Goal: Task Accomplishment & Management: Manage account settings

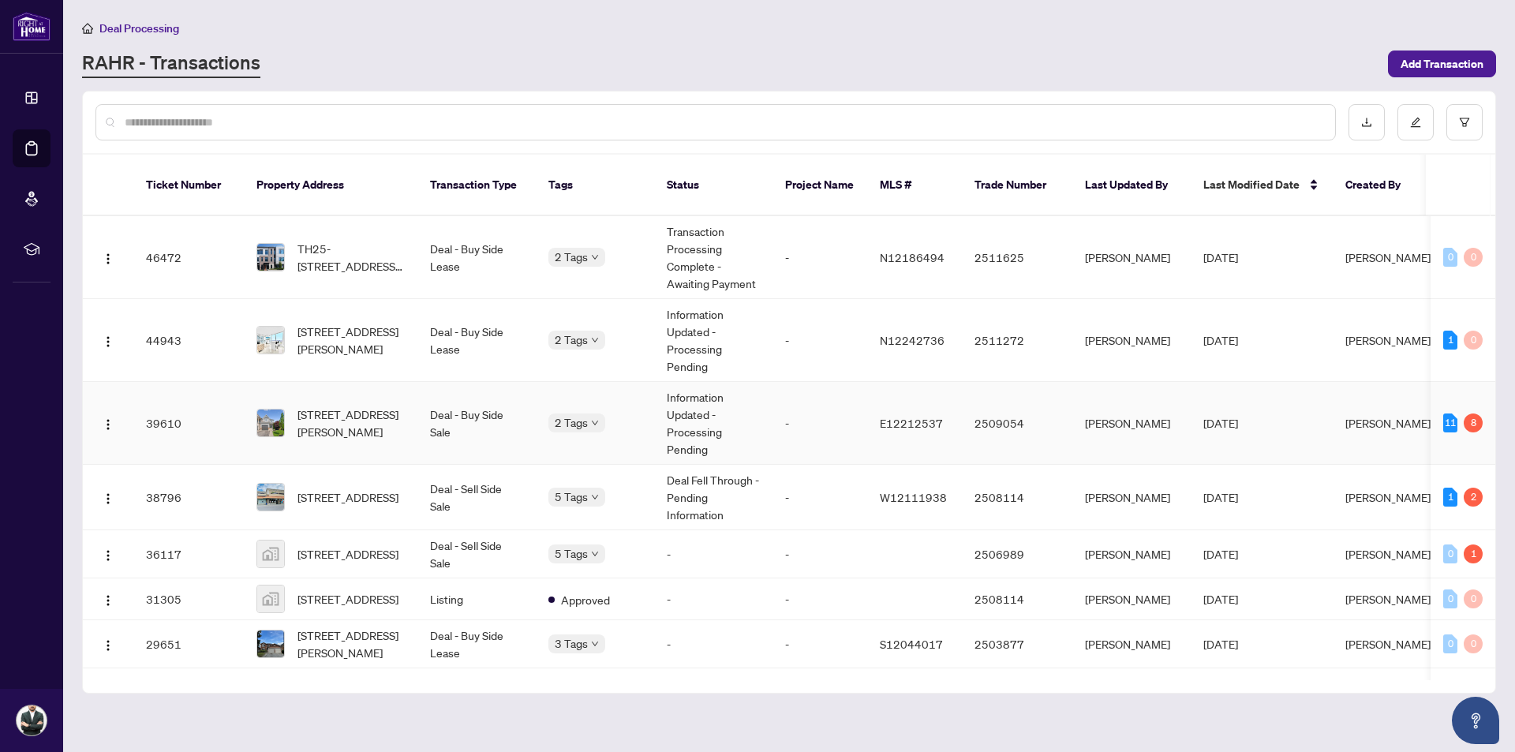
click at [621, 415] on td "2 Tags" at bounding box center [595, 423] width 118 height 83
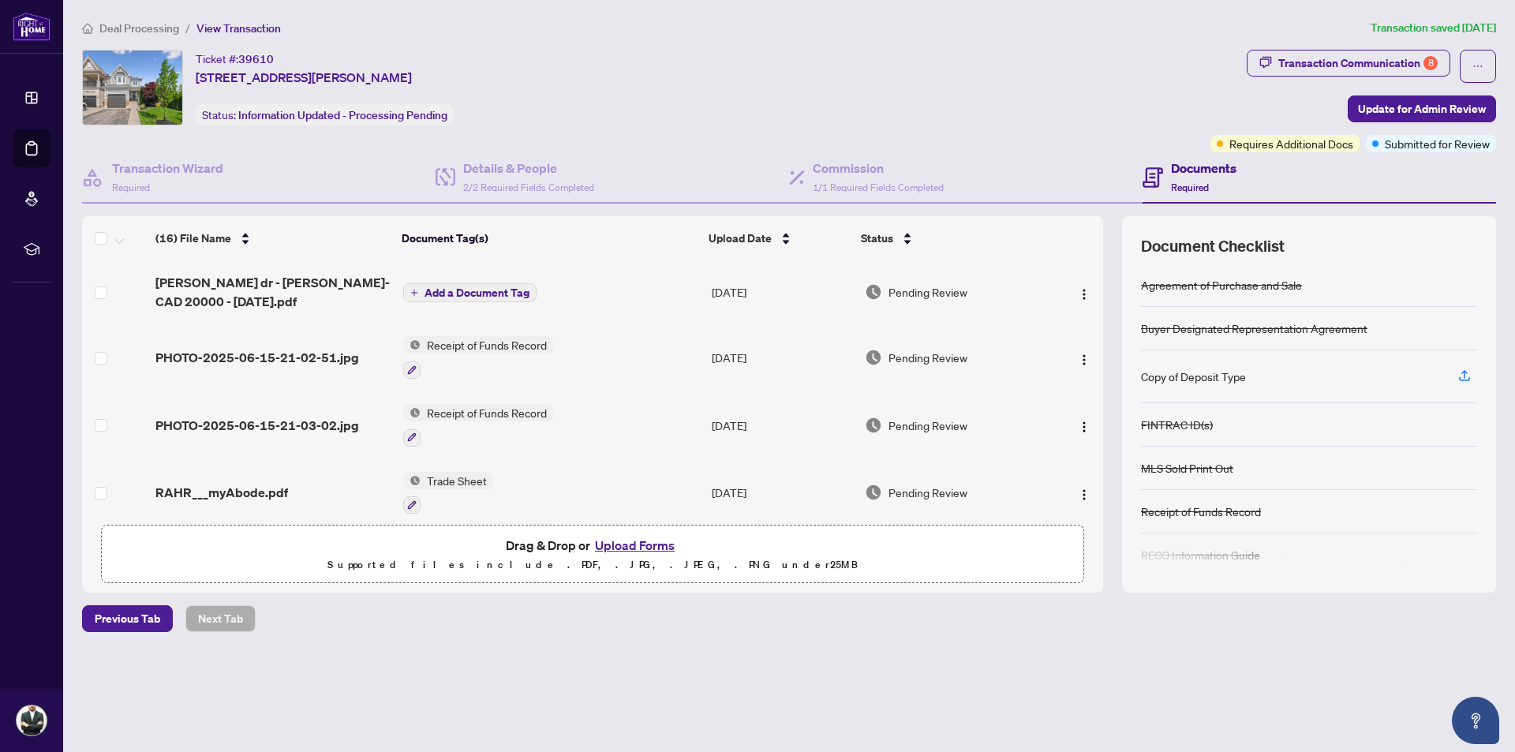
click at [141, 31] on span "Deal Processing" at bounding box center [139, 28] width 80 height 14
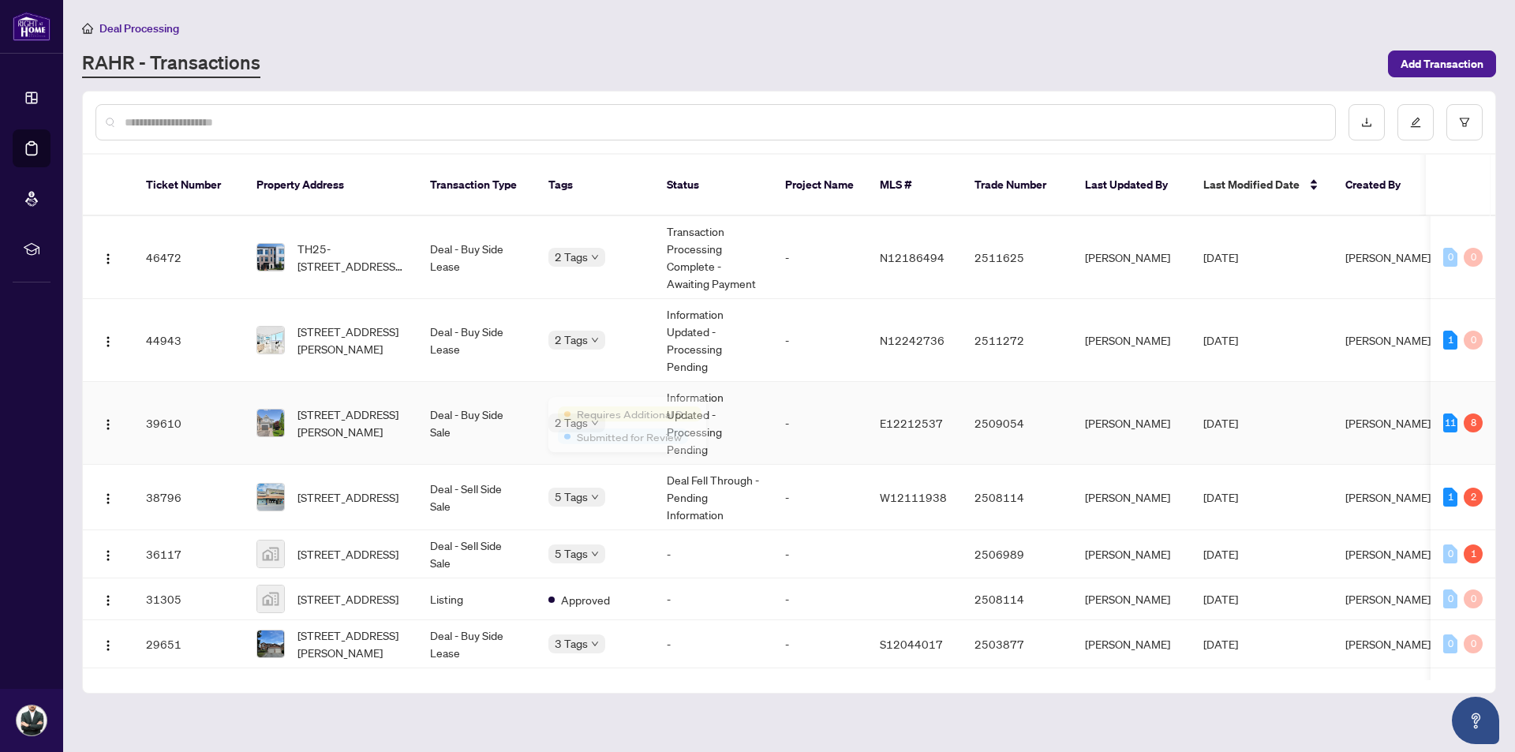
click at [581, 402] on div "Requires Additional Docs Submitted for Review" at bounding box center [627, 426] width 158 height 64
click at [575, 245] on body "Dashboard Deal Processing Mortgage Referrals rLearning [PERSON_NAME] [EMAIL_ADD…" at bounding box center [757, 376] width 1515 height 752
click at [571, 323] on div "Approved" at bounding box center [595, 330] width 74 height 17
click at [562, 407] on div "Requires Additional Docs" at bounding box center [630, 413] width 144 height 17
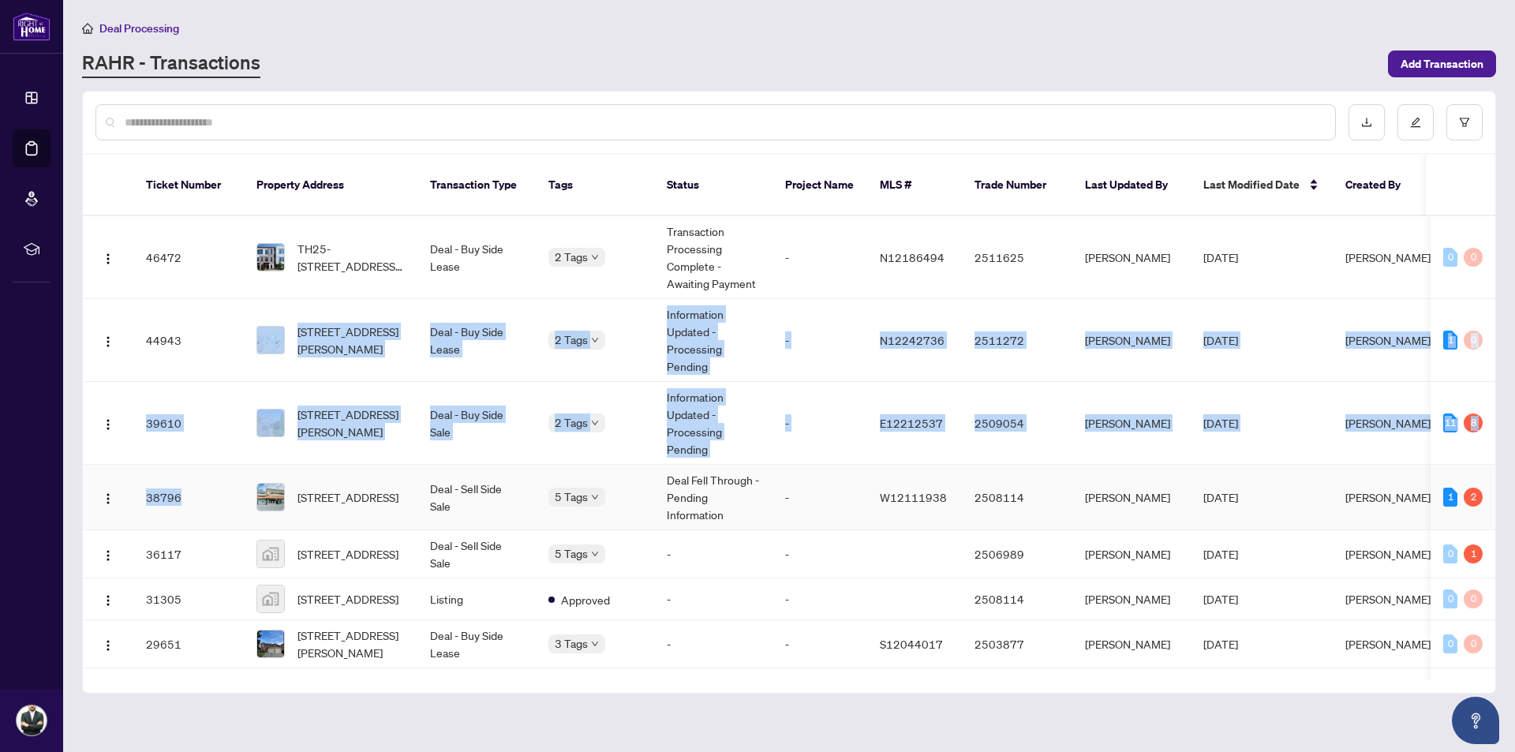
drag, startPoint x: 214, startPoint y: 314, endPoint x: 193, endPoint y: 473, distance: 159.9
click at [193, 473] on tbody "46472 TH25-[STREET_ADDRESS][PERSON_NAME] Deal - Buy Side Lease 2 Tags Transacti…" at bounding box center [850, 501] width 1535 height 571
click at [107, 331] on button "button" at bounding box center [107, 339] width 25 height 25
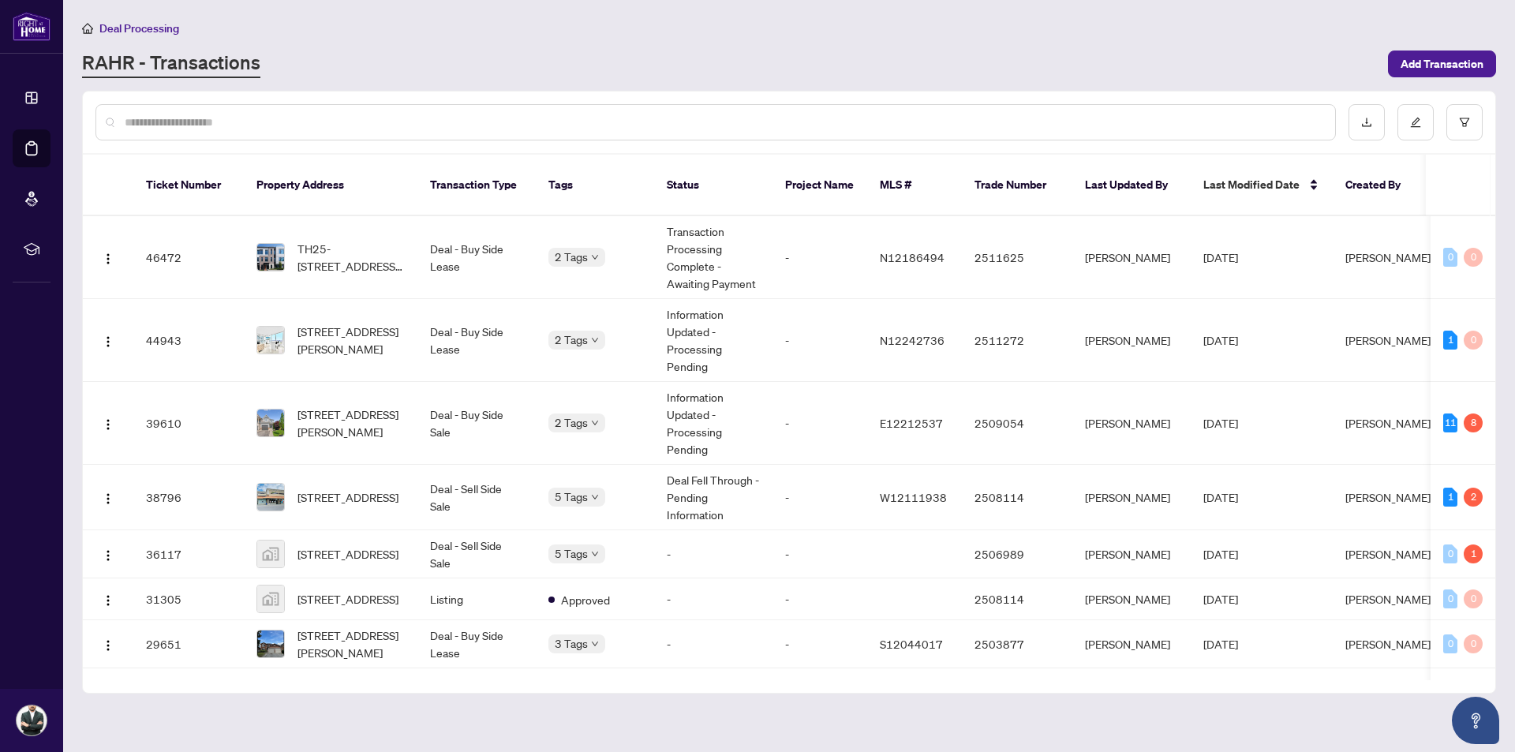
click at [816, 54] on div "RAHR - Transactions" at bounding box center [730, 64] width 1296 height 28
click at [104, 418] on img "button" at bounding box center [108, 424] width 13 height 13
click at [159, 493] on span "Transaction Permissions" at bounding box center [183, 486] width 151 height 17
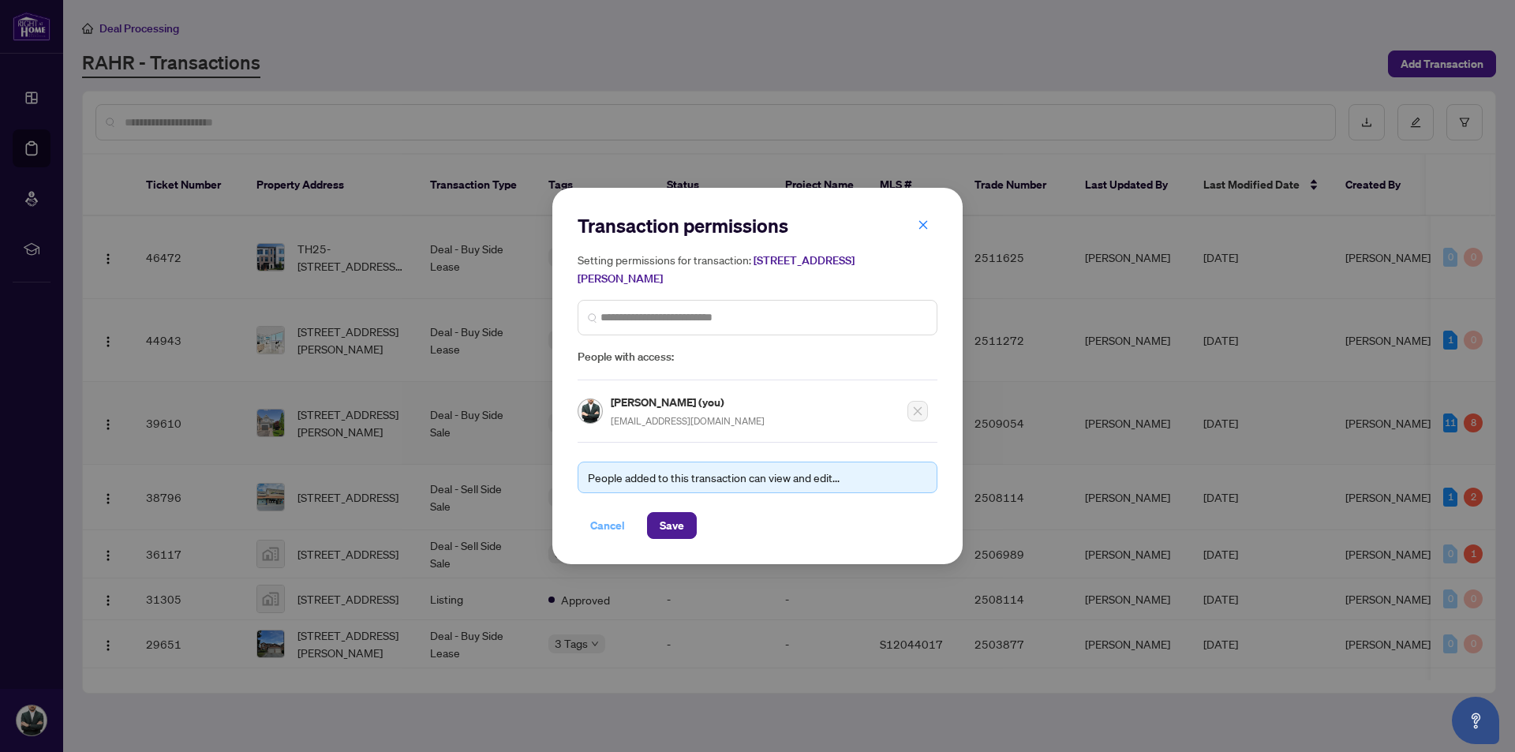
click at [614, 529] on span "Cancel" at bounding box center [607, 525] width 35 height 25
